Goal: Navigation & Orientation: Find specific page/section

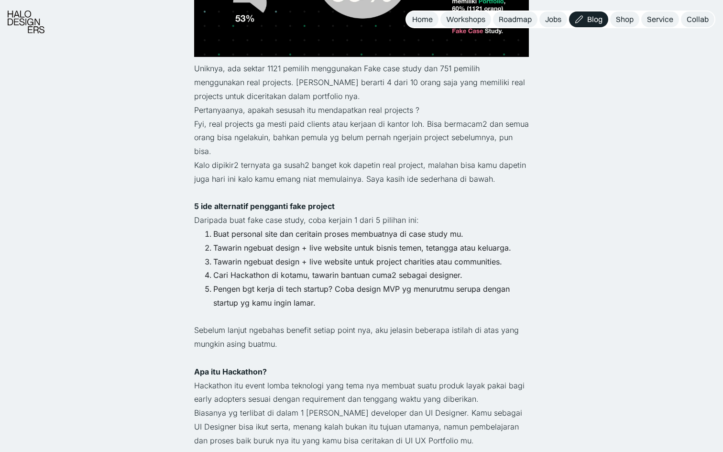
scroll to position [891, 0]
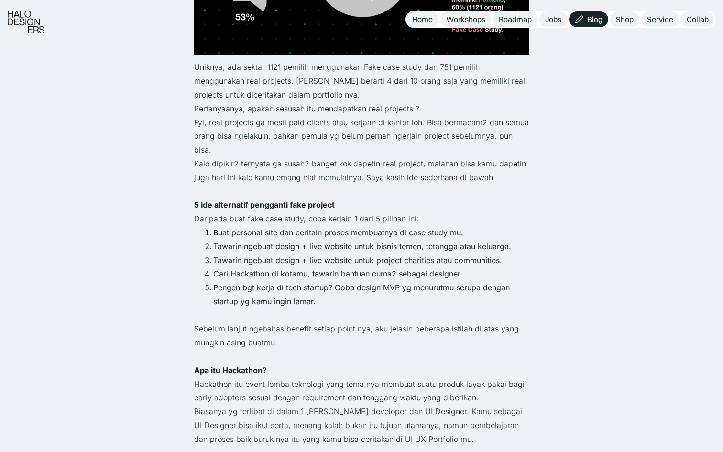
click at [201, 308] on p "‍" at bounding box center [361, 315] width 335 height 14
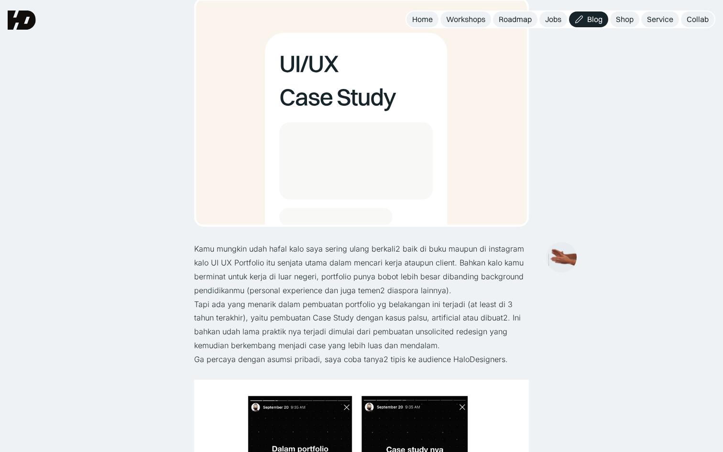
scroll to position [0, 0]
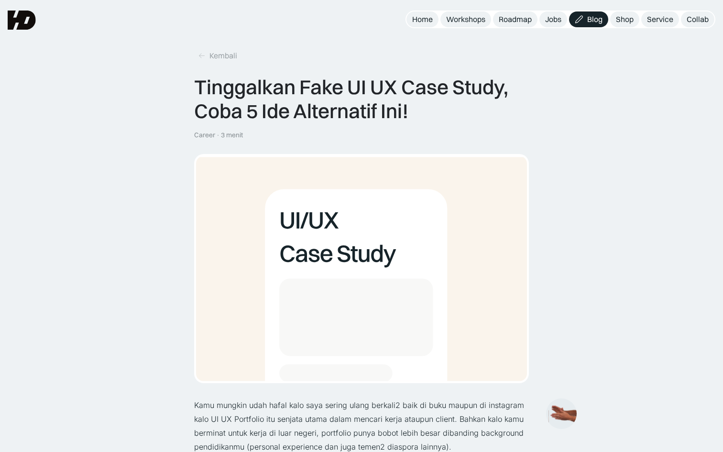
click at [14, 23] on img at bounding box center [22, 20] width 28 height 19
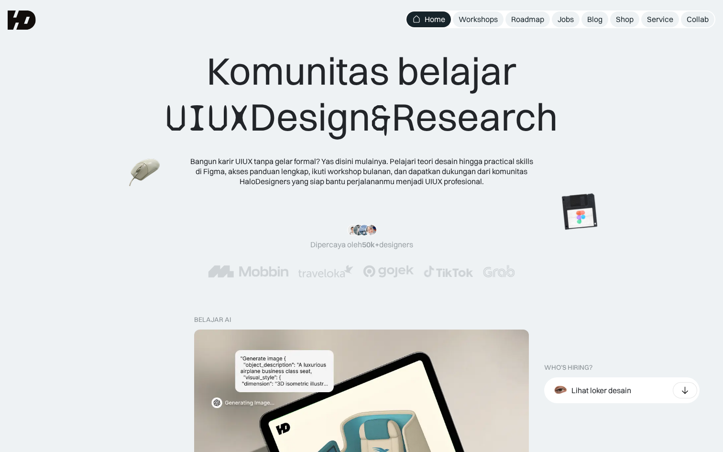
click at [304, 180] on div "Bangun karir UIUX tanpa gelar formal? Yas disini mulainya. Pelajari teori desai…" at bounding box center [361, 171] width 344 height 30
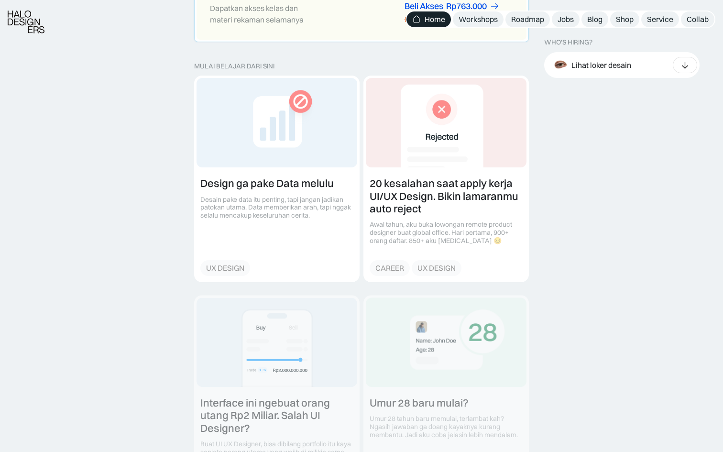
scroll to position [1035, 0]
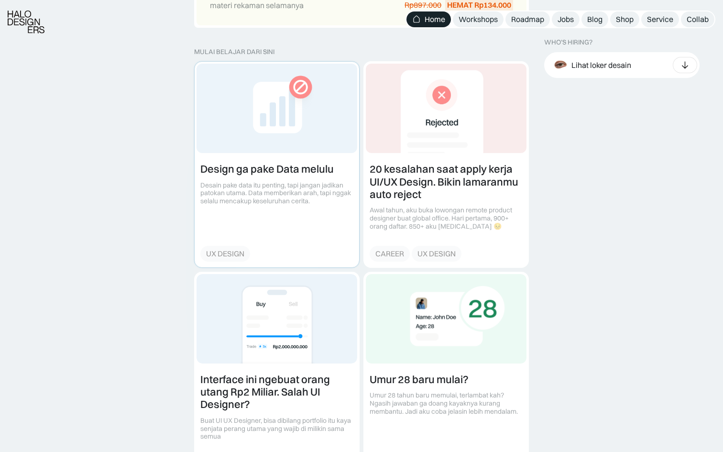
click at [231, 197] on link at bounding box center [277, 164] width 164 height 205
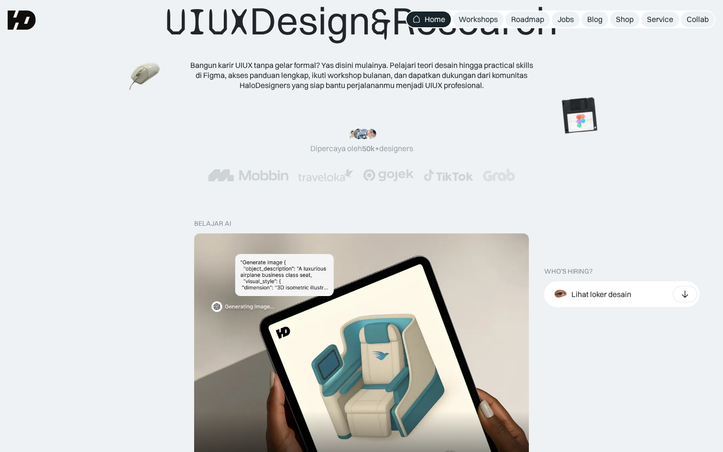
scroll to position [0, 0]
